Goal: Transaction & Acquisition: Book appointment/travel/reservation

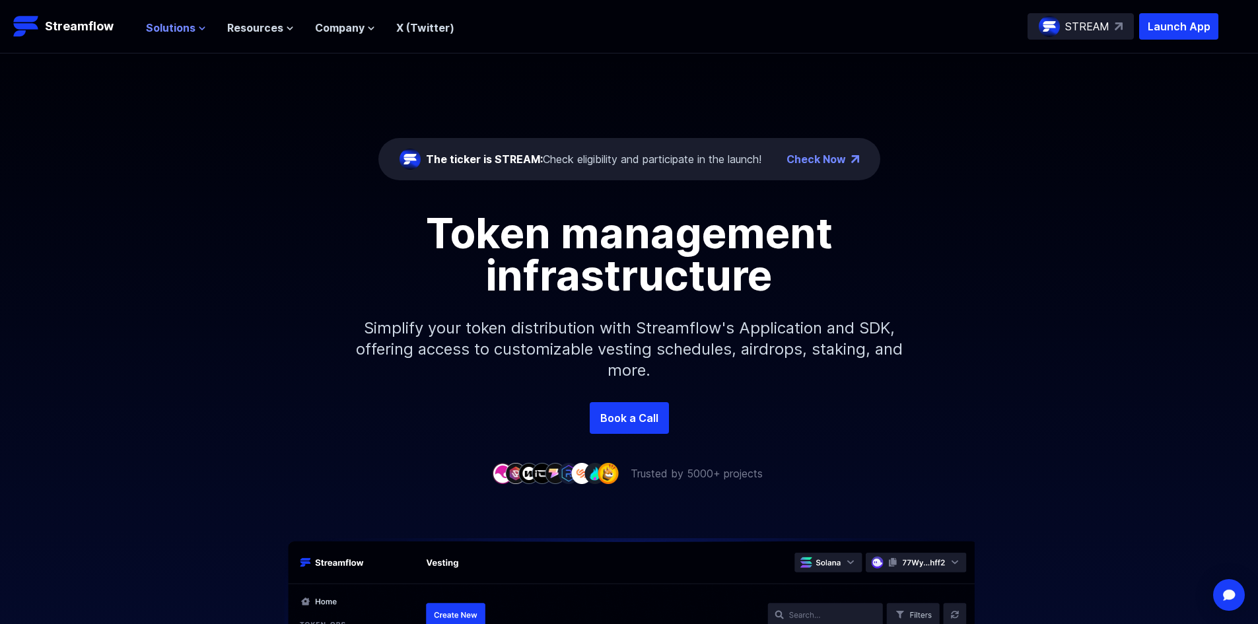
click at [195, 26] on button "Solutions" at bounding box center [176, 28] width 60 height 16
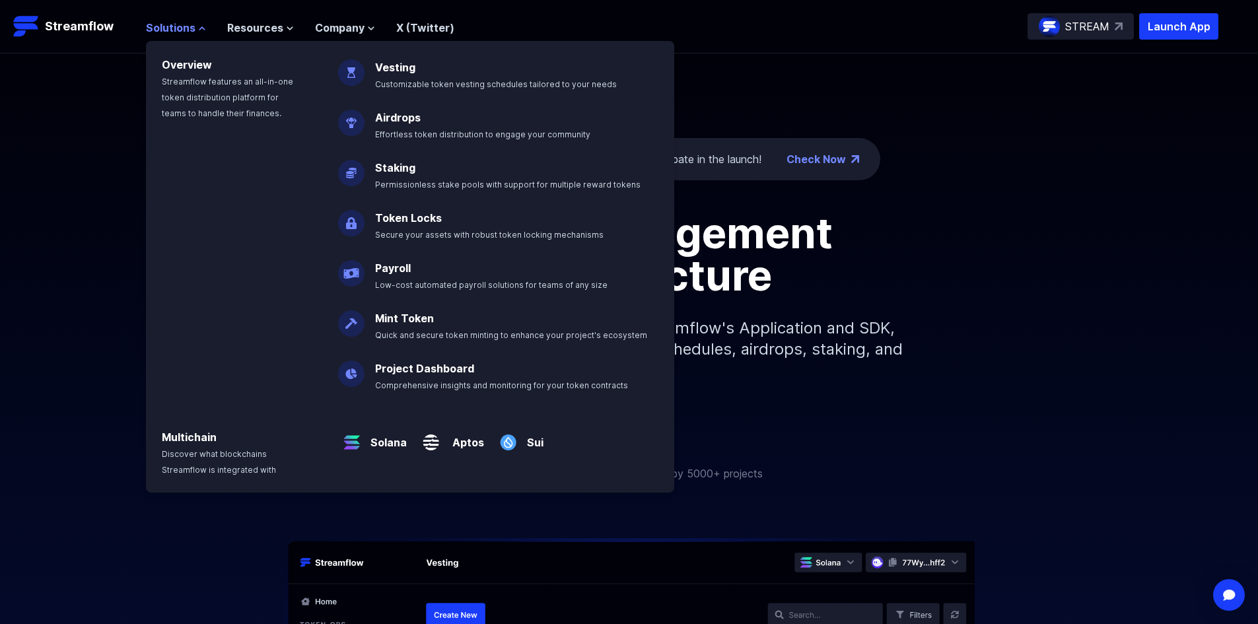
click at [195, 26] on button "Solutions" at bounding box center [176, 28] width 60 height 16
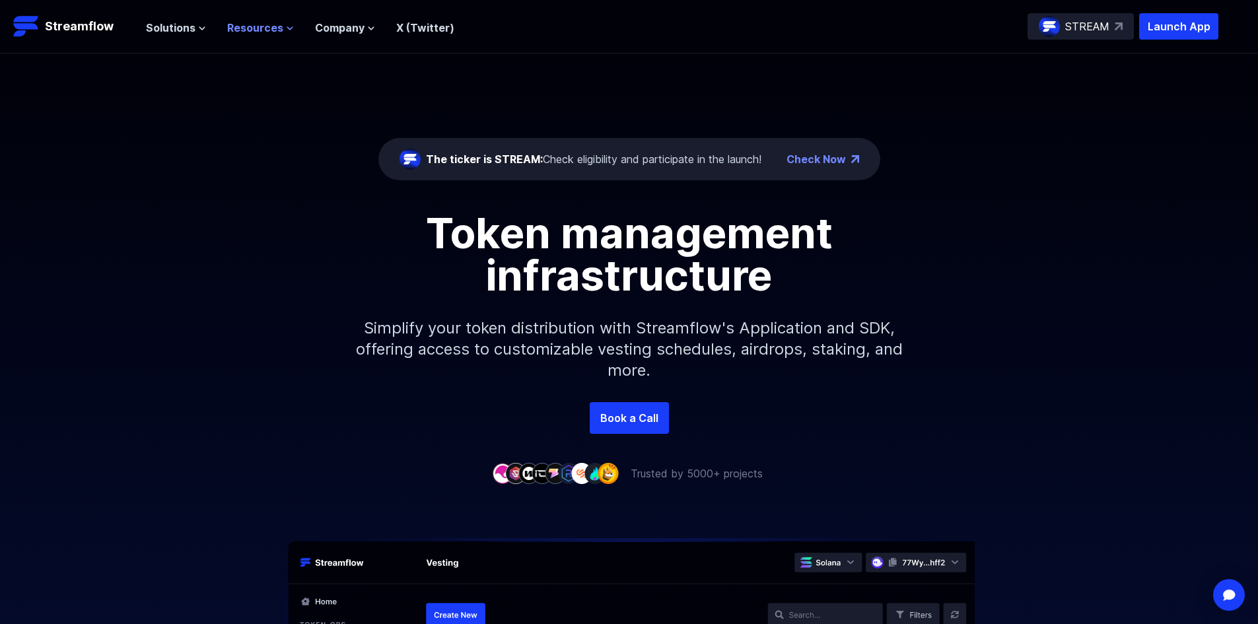
click at [242, 29] on span "Resources" at bounding box center [255, 28] width 56 height 16
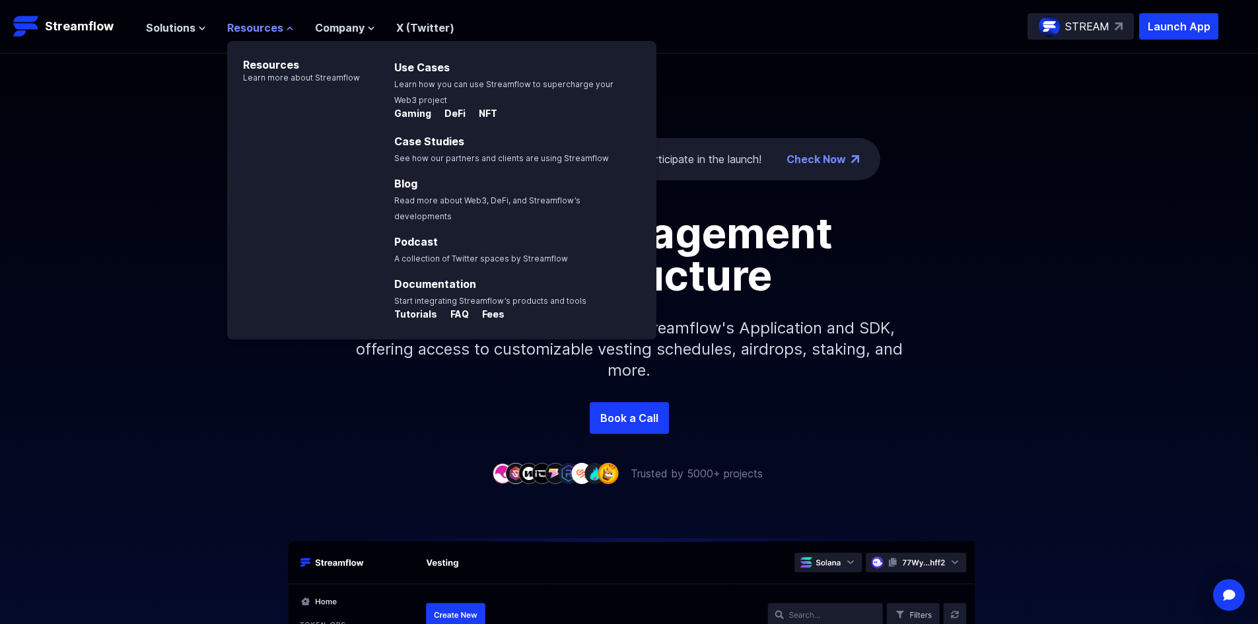
click at [242, 29] on span "Resources" at bounding box center [255, 28] width 56 height 16
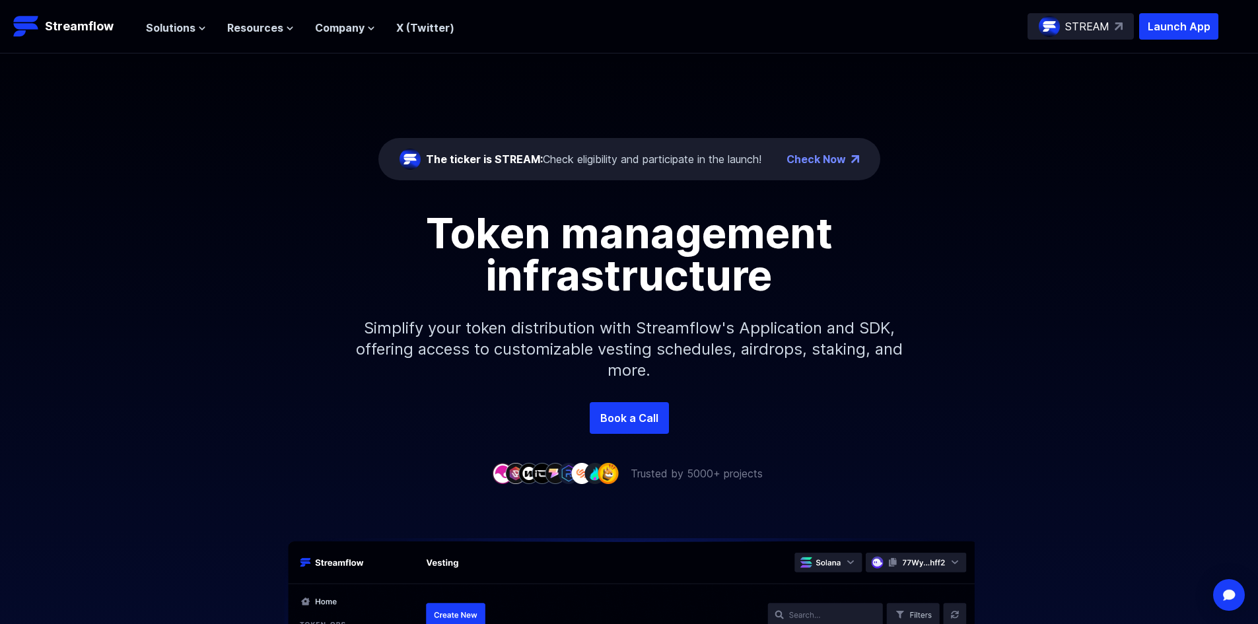
click at [602, 158] on div "The ticker is STREAM: Check eligibility and participate in the launch!" at bounding box center [593, 159] width 335 height 16
click at [730, 162] on div "The ticker is STREAM: Check eligibility and participate in the launch!" at bounding box center [593, 159] width 335 height 16
click at [689, 151] on div "The ticker is STREAM: Check eligibility and participate in the launch!" at bounding box center [580, 159] width 362 height 21
click at [694, 162] on div "The ticker is STREAM: Check eligibility and participate in the launch!" at bounding box center [593, 159] width 335 height 16
click at [730, 114] on div "The ticker is STREAM: Check eligibility and participate in the launch! Check No…" at bounding box center [629, 227] width 1258 height 349
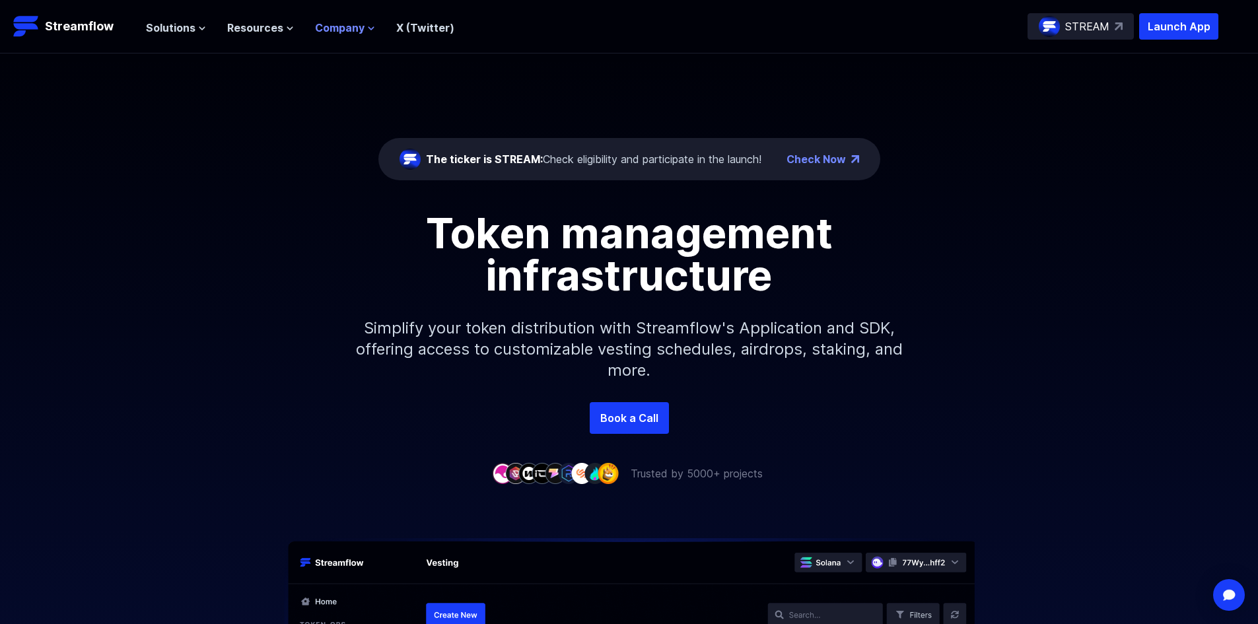
click at [357, 33] on span "Company" at bounding box center [340, 28] width 50 height 16
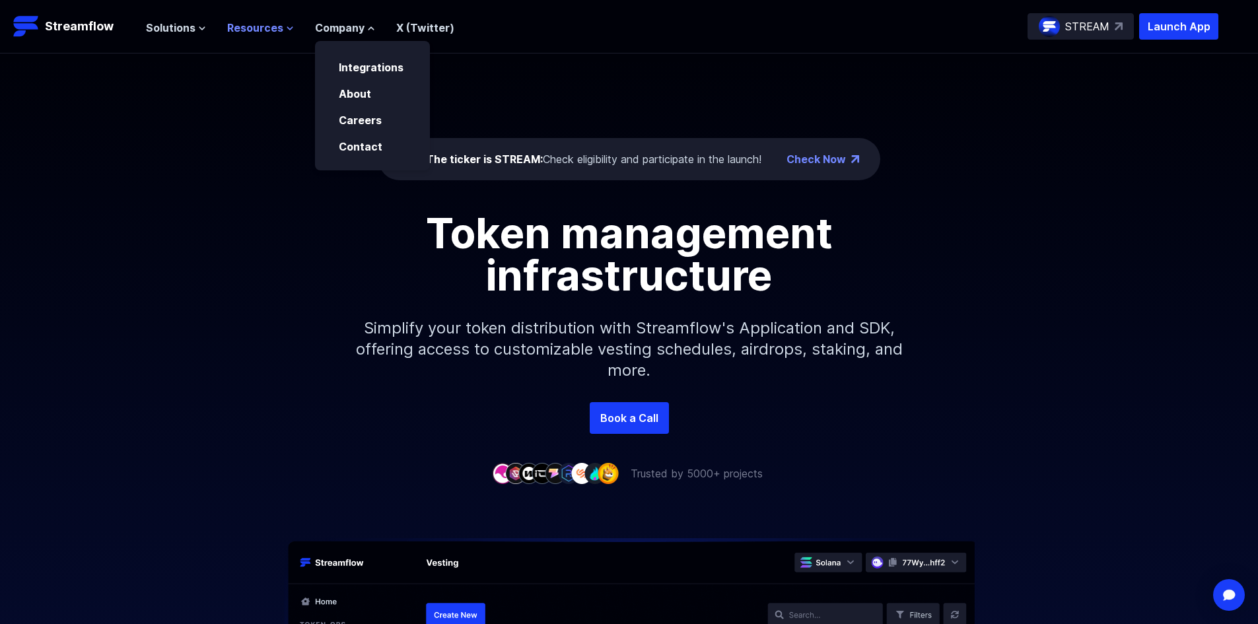
click at [286, 28] on icon at bounding box center [290, 28] width 8 height 8
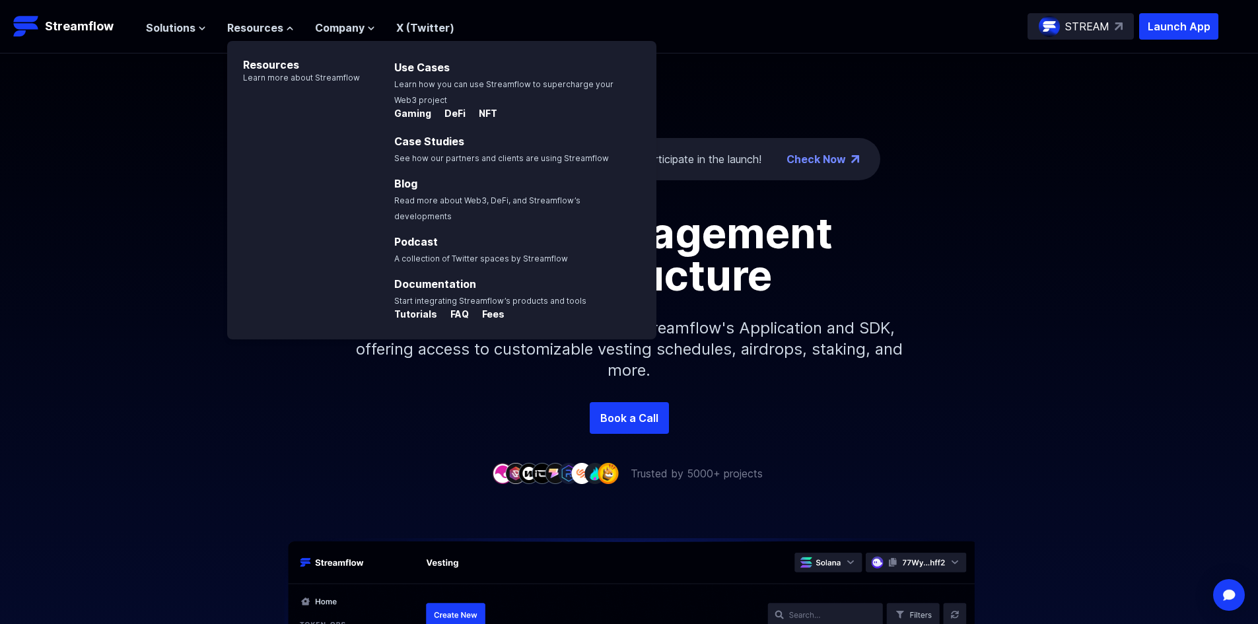
click at [813, 98] on div "The ticker is STREAM: Check eligibility and participate in the launch! Check No…" at bounding box center [629, 227] width 1258 height 349
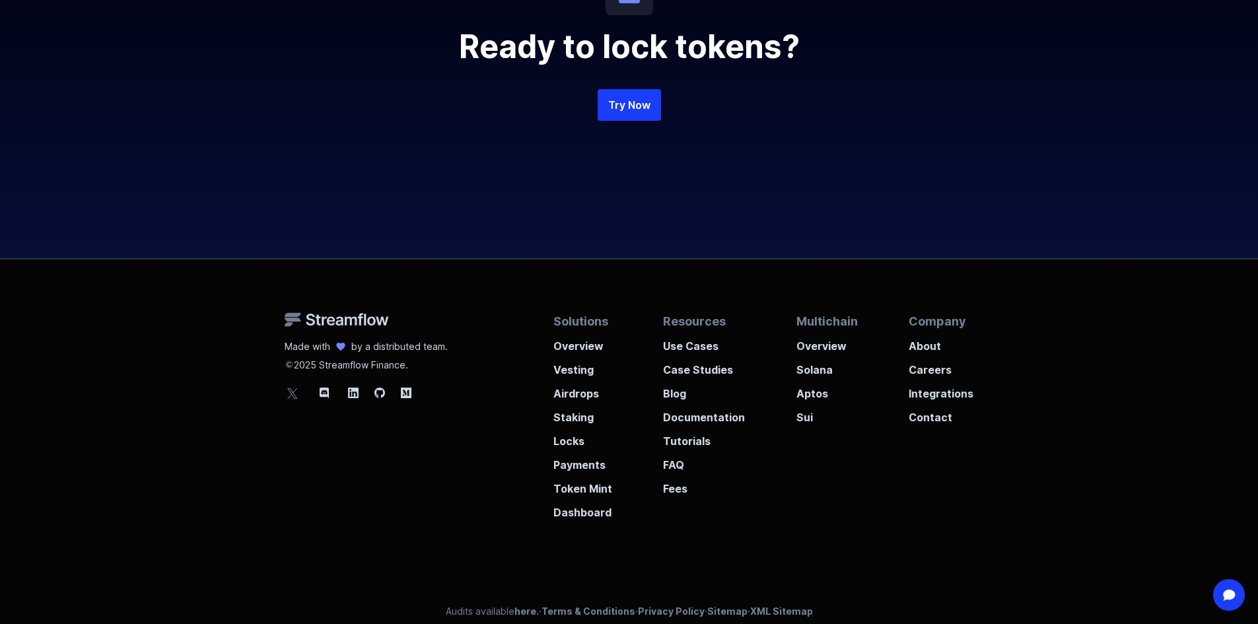
scroll to position [3041, 0]
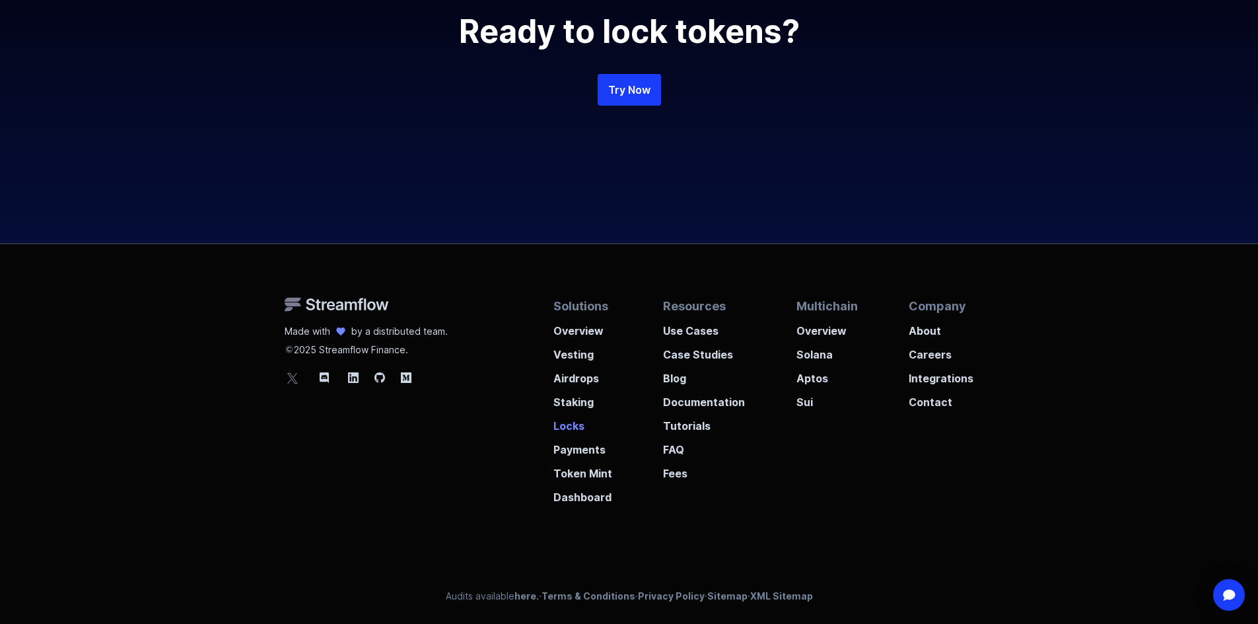
click at [581, 430] on p "Locks" at bounding box center [582, 422] width 59 height 24
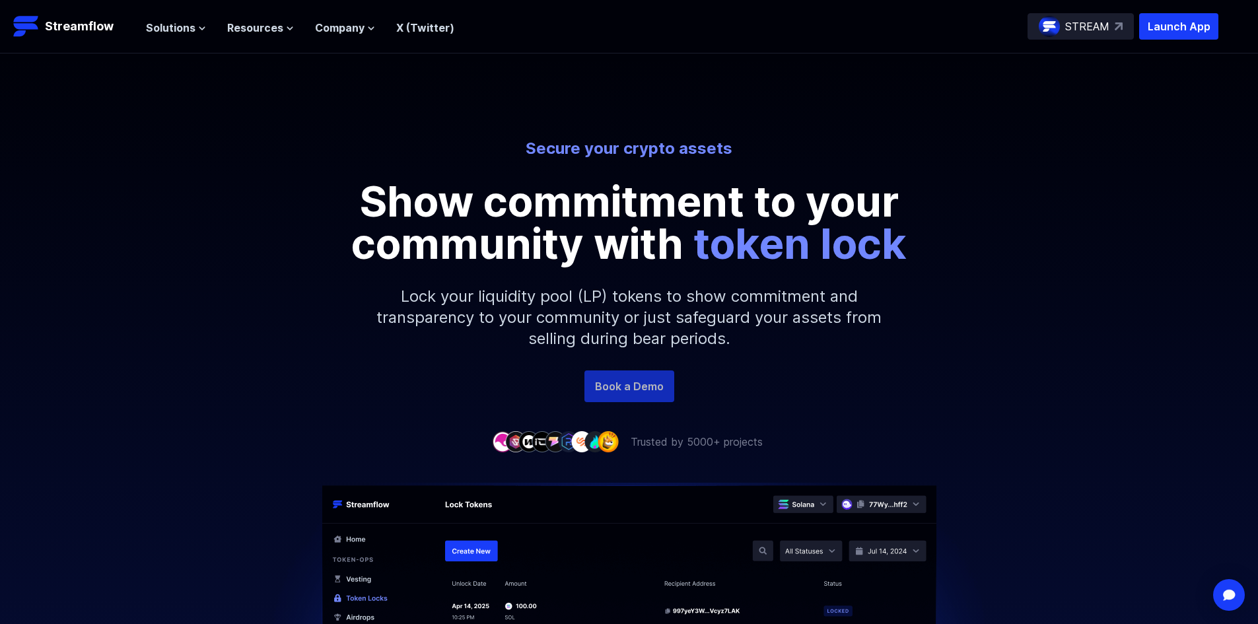
click at [649, 388] on link "Book a Demo" at bounding box center [629, 386] width 90 height 32
